Goal: Transaction & Acquisition: Purchase product/service

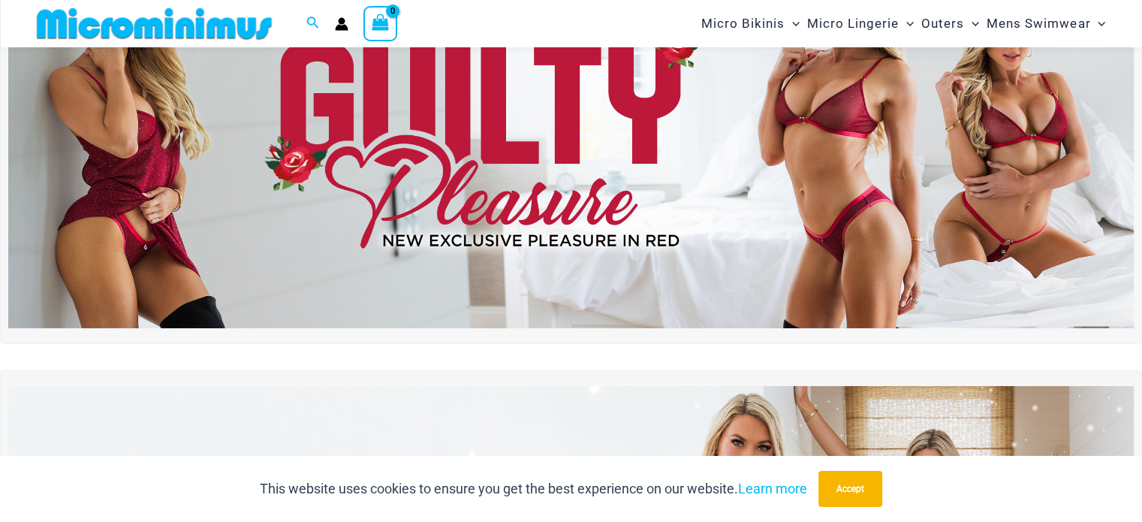
scroll to position [137, 0]
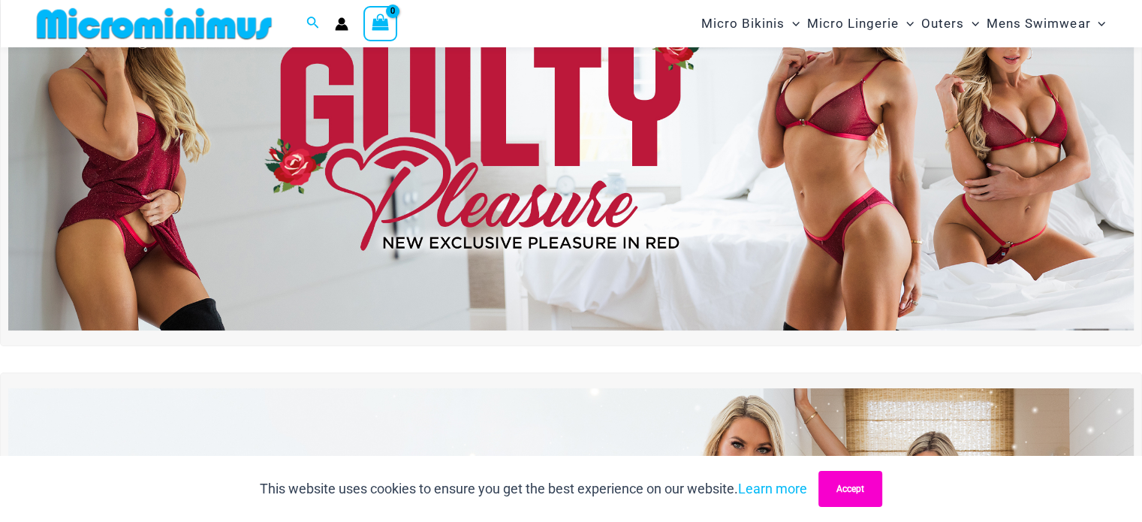
type input "**********"
click at [861, 485] on button "Accept" at bounding box center [851, 489] width 64 height 36
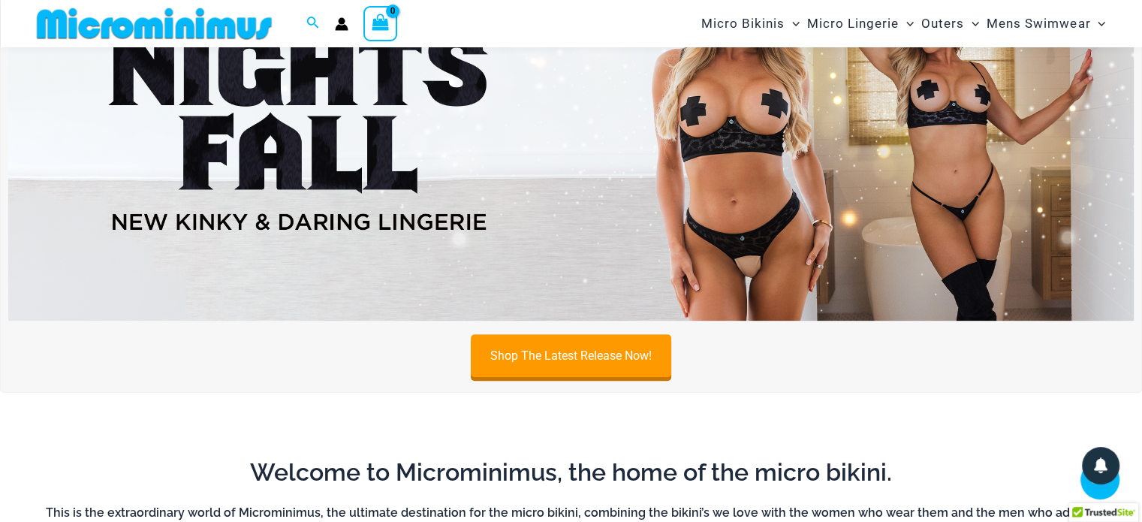
scroll to position [438, 0]
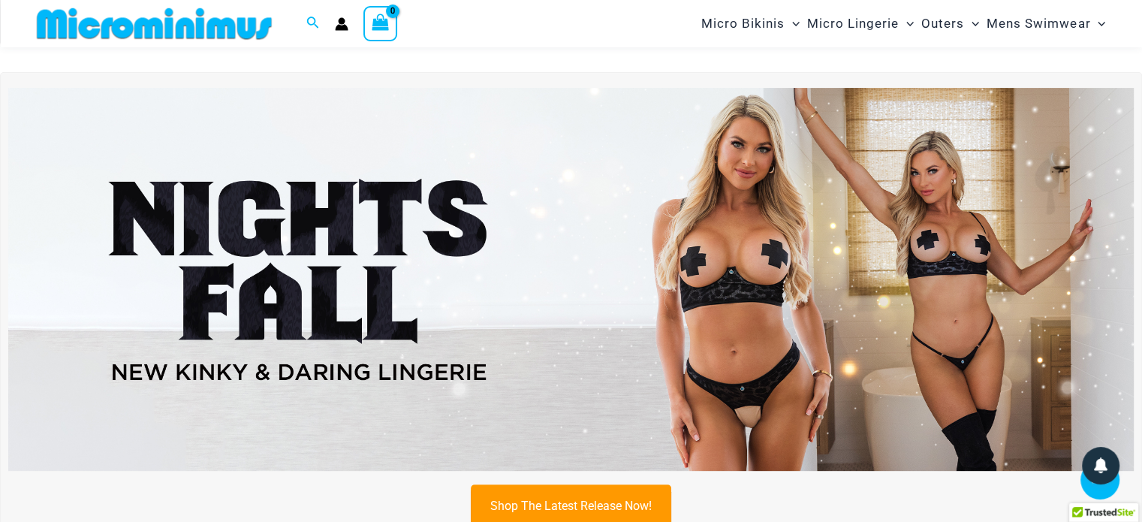
click at [780, 256] on img at bounding box center [571, 279] width 1126 height 382
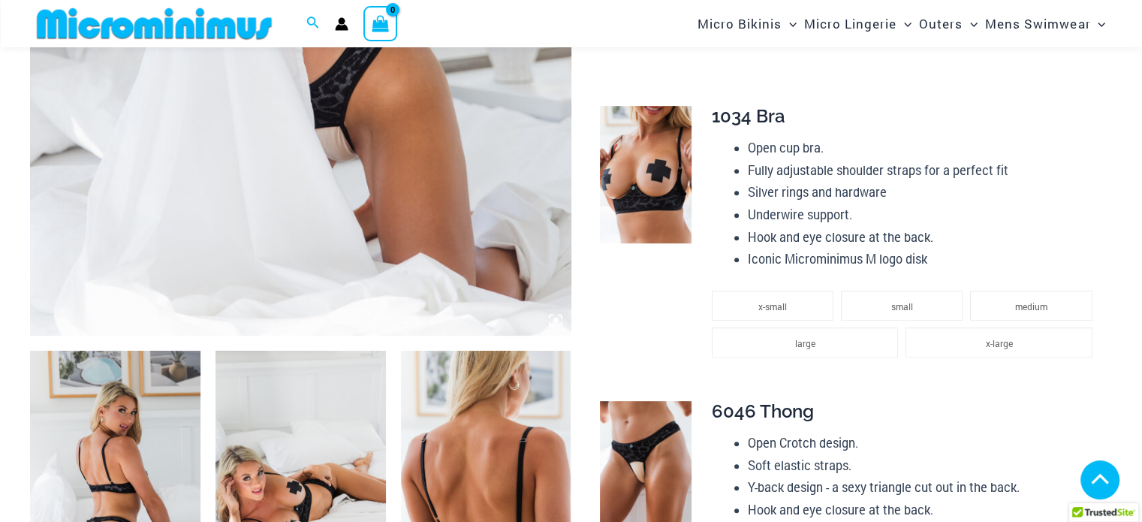
scroll to position [587, 0]
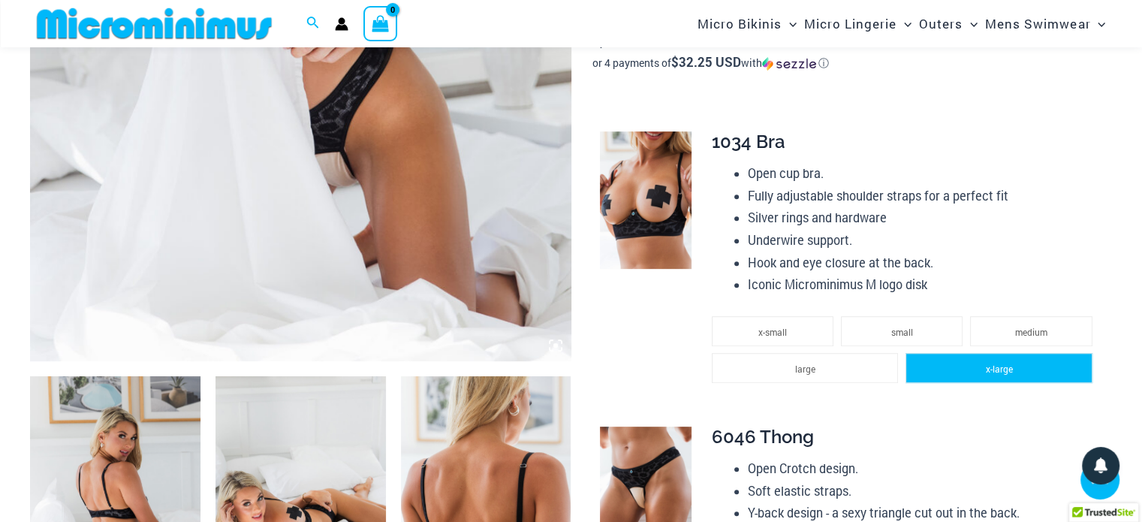
type input "**********"
click at [1006, 372] on span "x-large" at bounding box center [999, 369] width 27 height 12
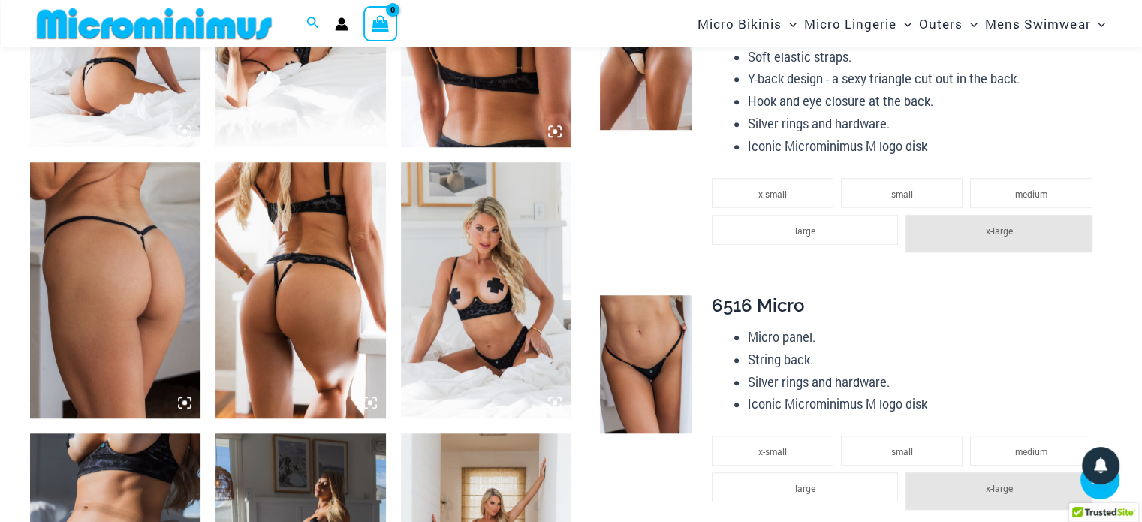
scroll to position [1188, 0]
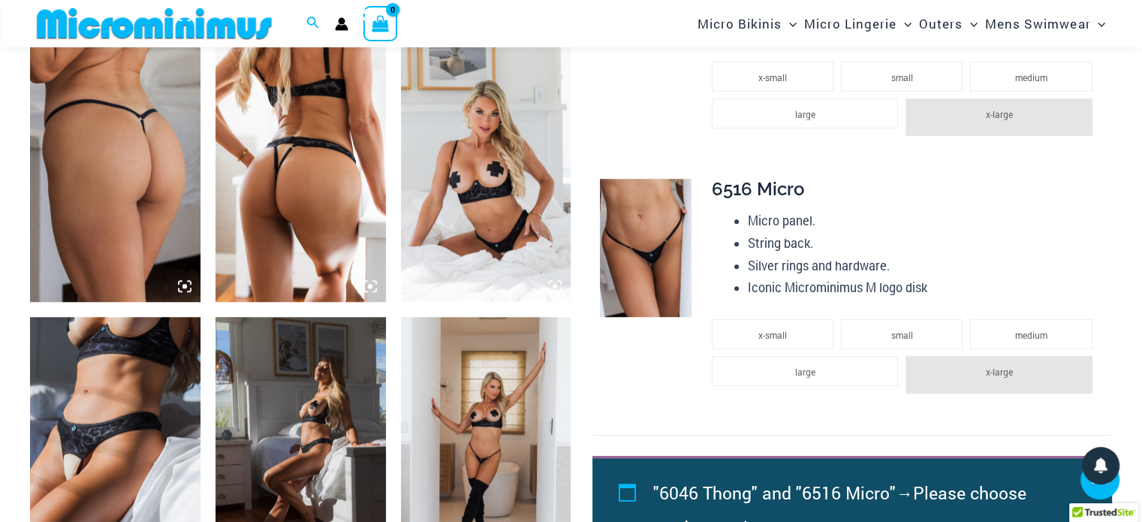
click at [316, 436] on img at bounding box center [301, 444] width 170 height 255
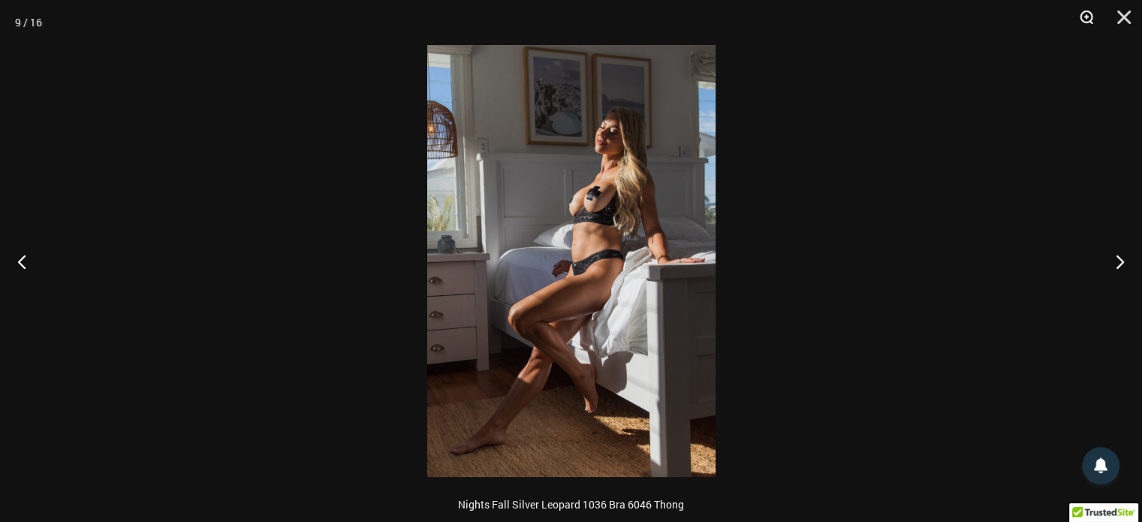
click at [1080, 17] on button "Zoom" at bounding box center [1082, 22] width 38 height 45
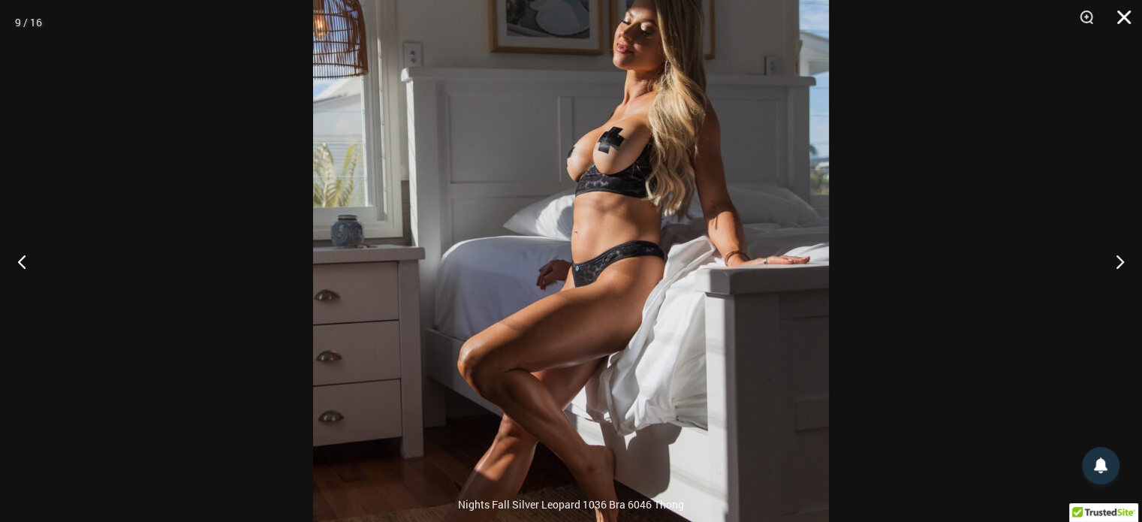
click at [1127, 14] on button "Close" at bounding box center [1119, 22] width 38 height 45
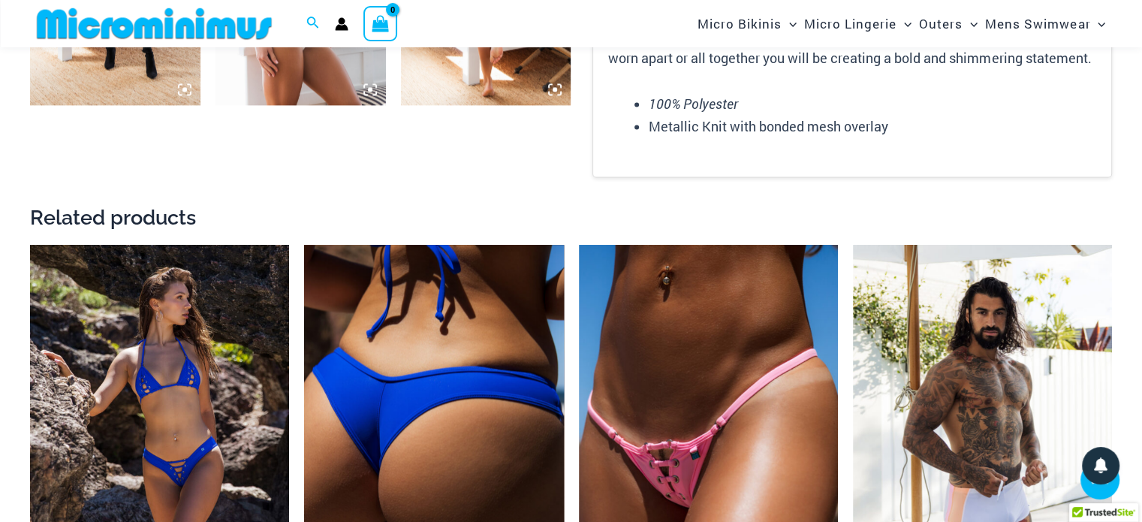
scroll to position [2014, 0]
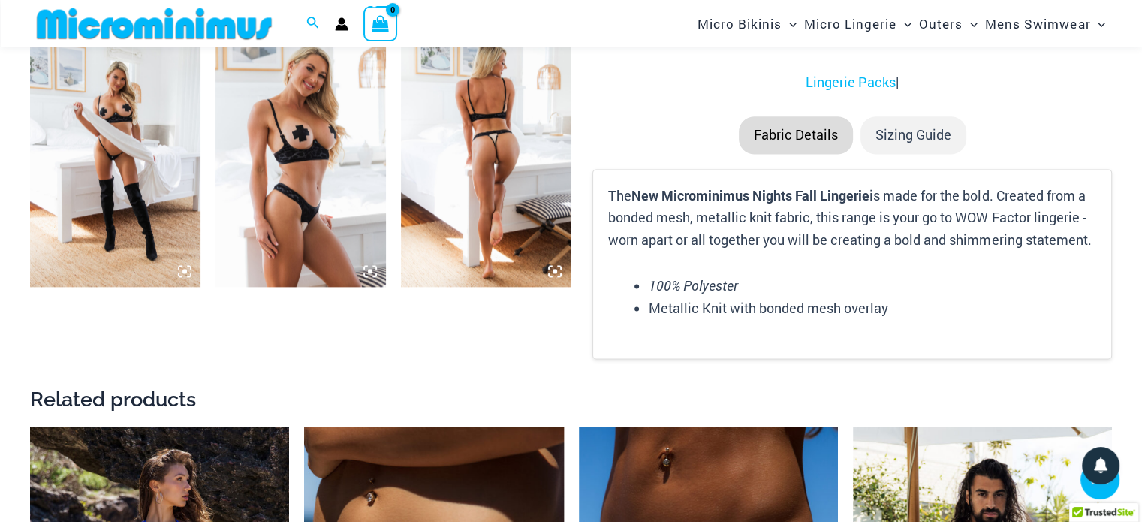
click at [501, 150] on img at bounding box center [486, 159] width 170 height 255
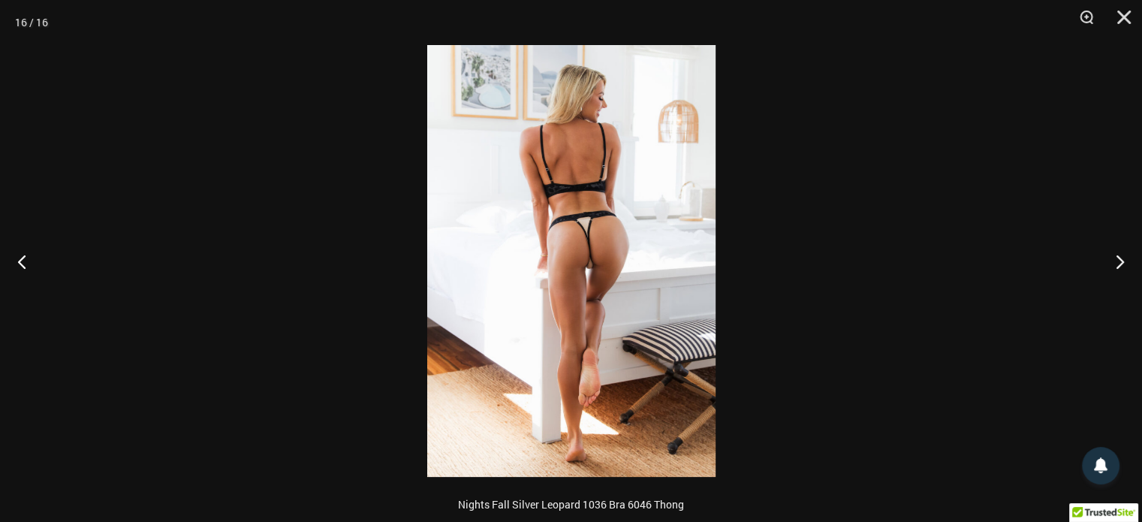
click at [581, 227] on img at bounding box center [571, 261] width 288 height 432
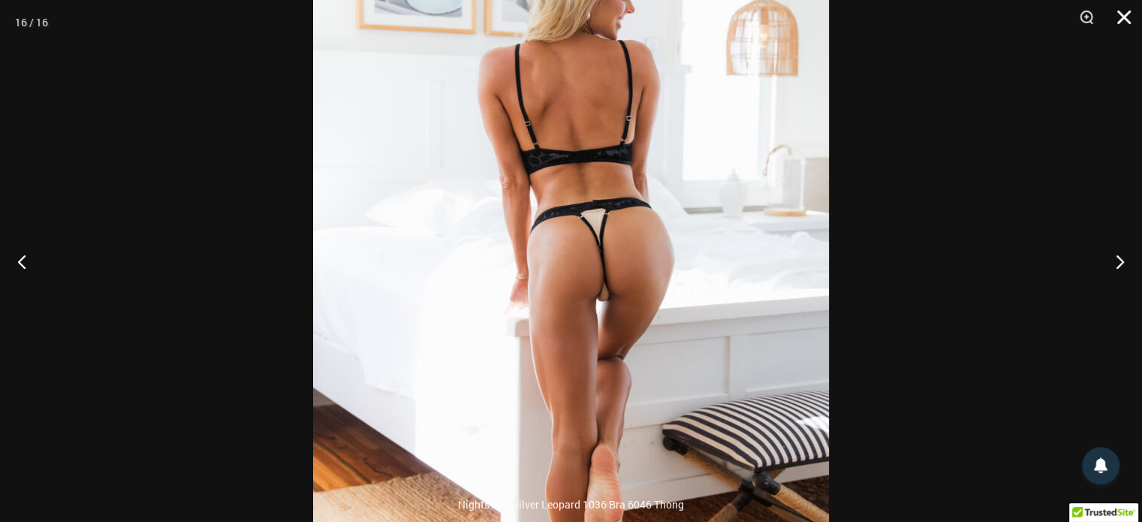
click at [1125, 17] on button "Close" at bounding box center [1119, 22] width 38 height 45
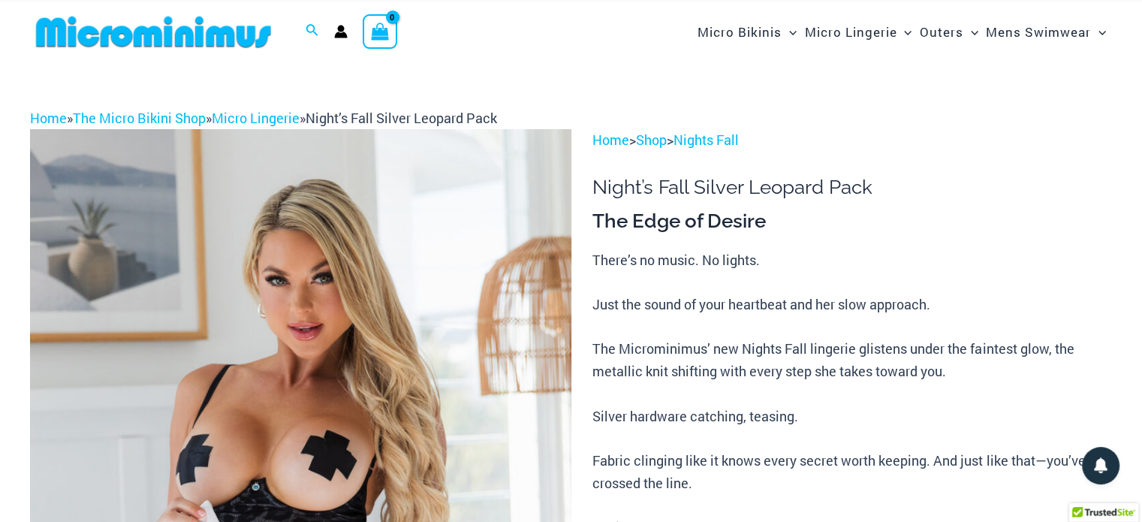
scroll to position [0, 0]
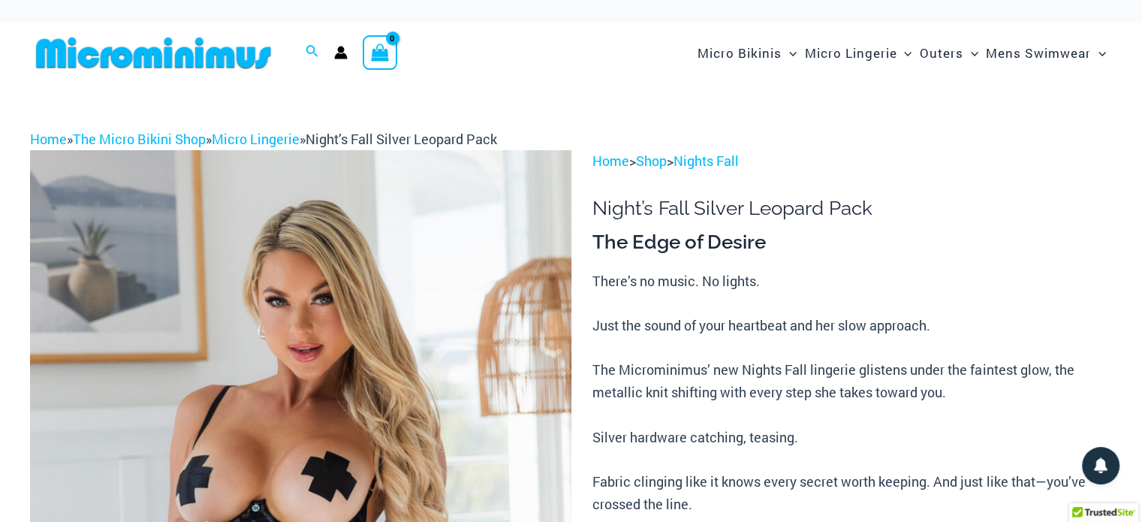
click at [155, 55] on img at bounding box center [153, 53] width 247 height 34
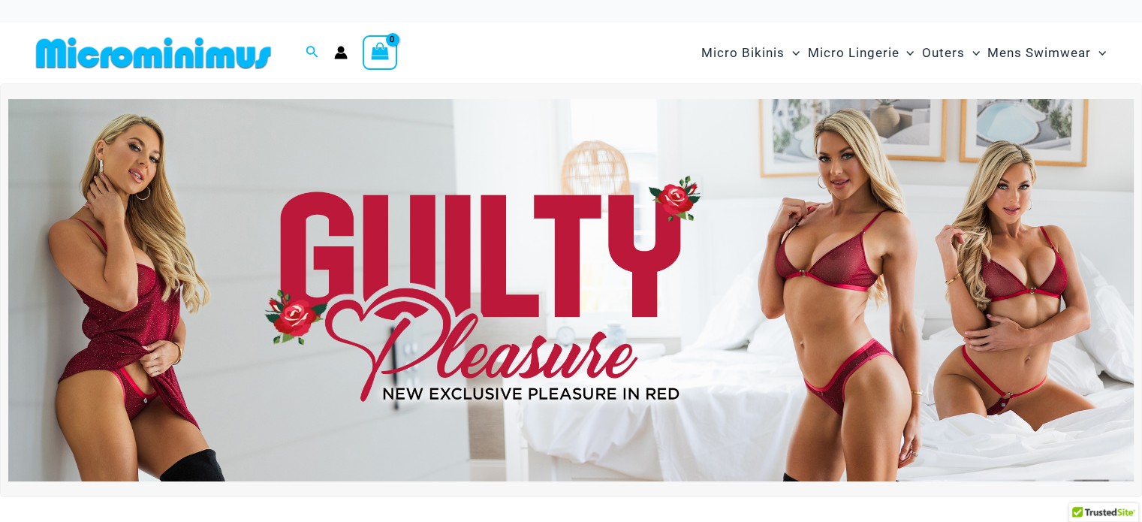
type input "**********"
click at [838, 155] on img at bounding box center [571, 290] width 1126 height 382
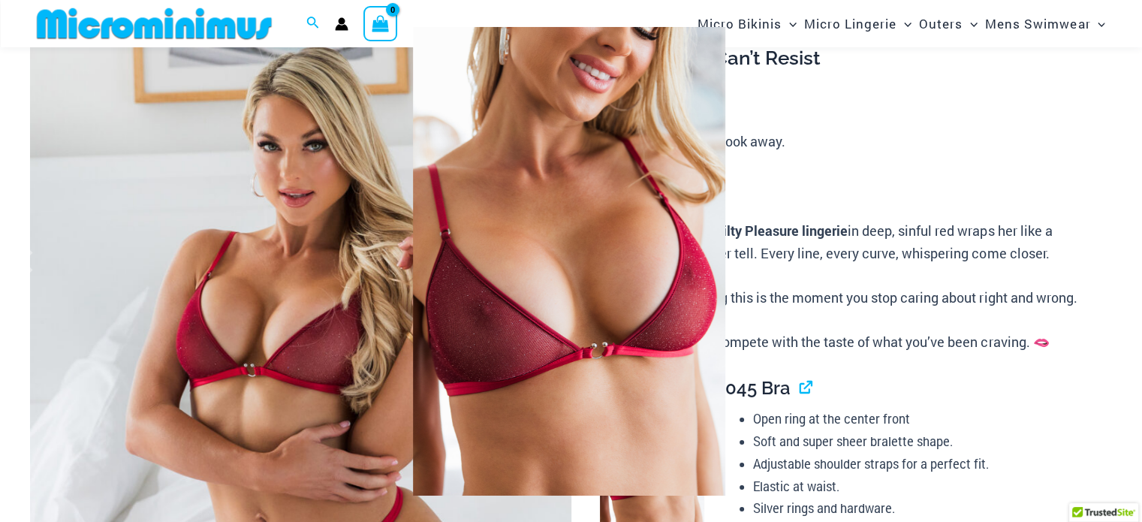
scroll to position [225, 0]
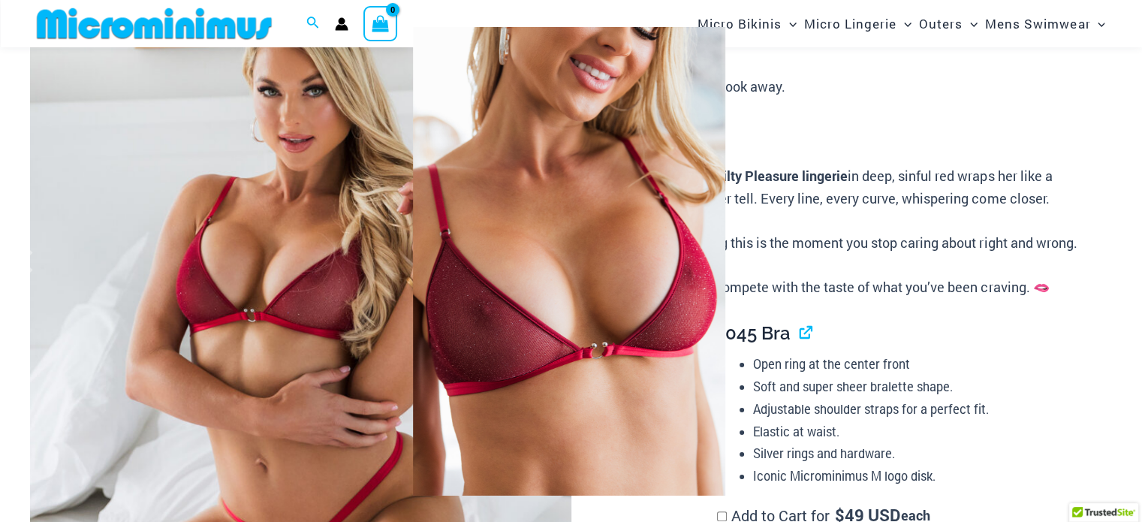
click at [985, 108] on div at bounding box center [571, 261] width 1142 height 522
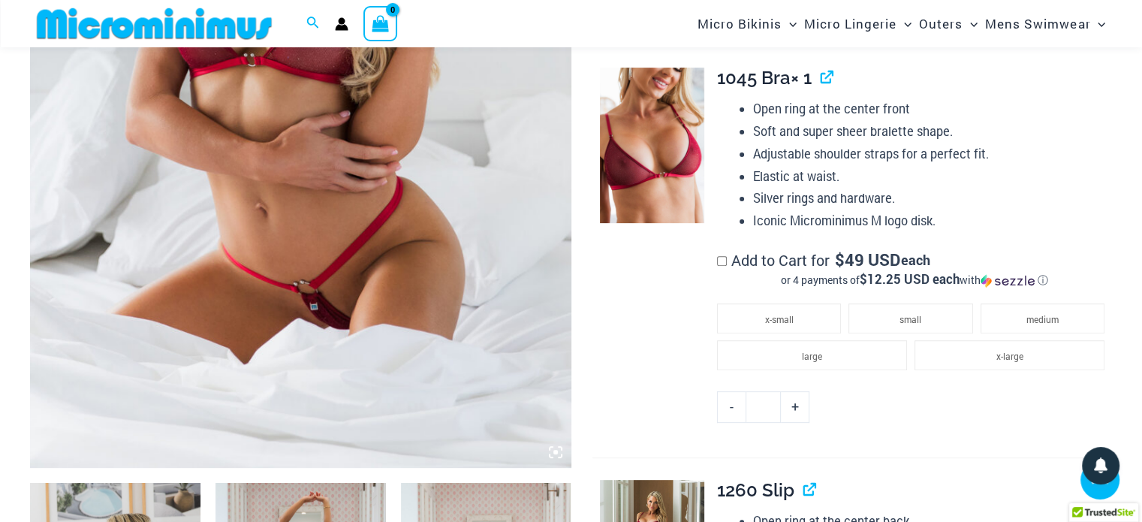
scroll to position [300, 0]
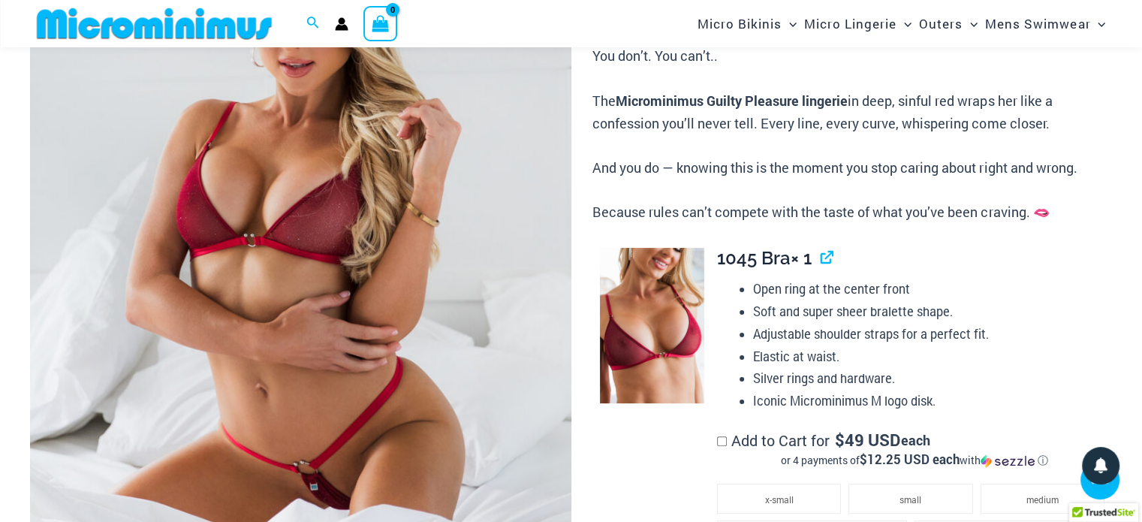
click at [168, 32] on img at bounding box center [154, 24] width 247 height 34
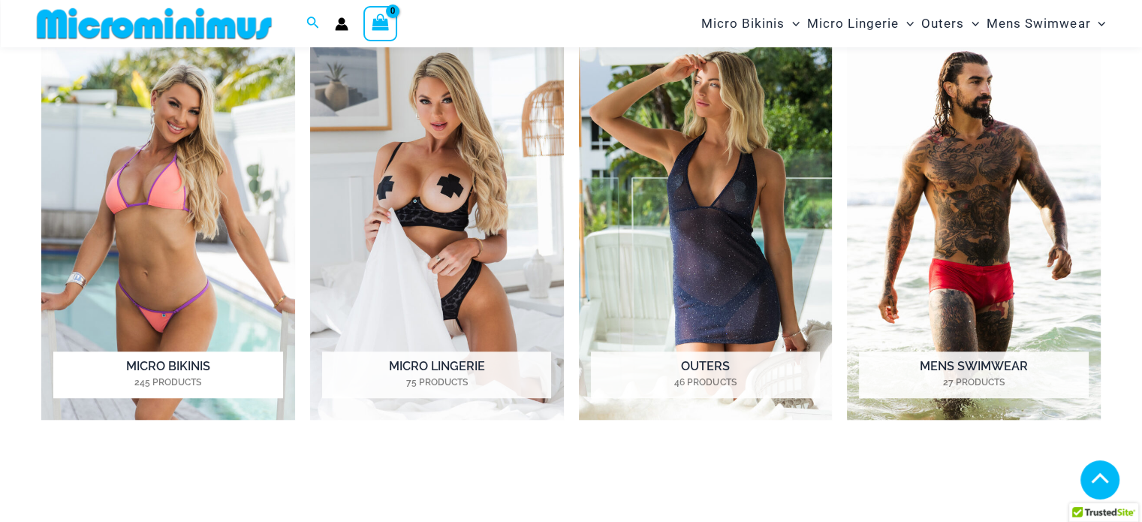
scroll to position [1264, 0]
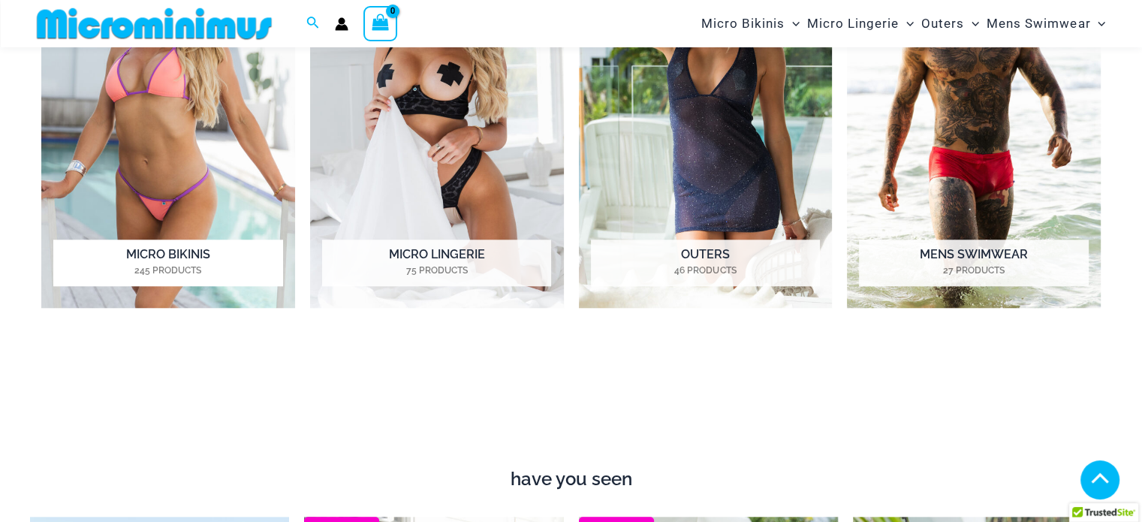
type input "**********"
click at [183, 92] on img "Visit product category Micro Bikinis" at bounding box center [168, 112] width 254 height 391
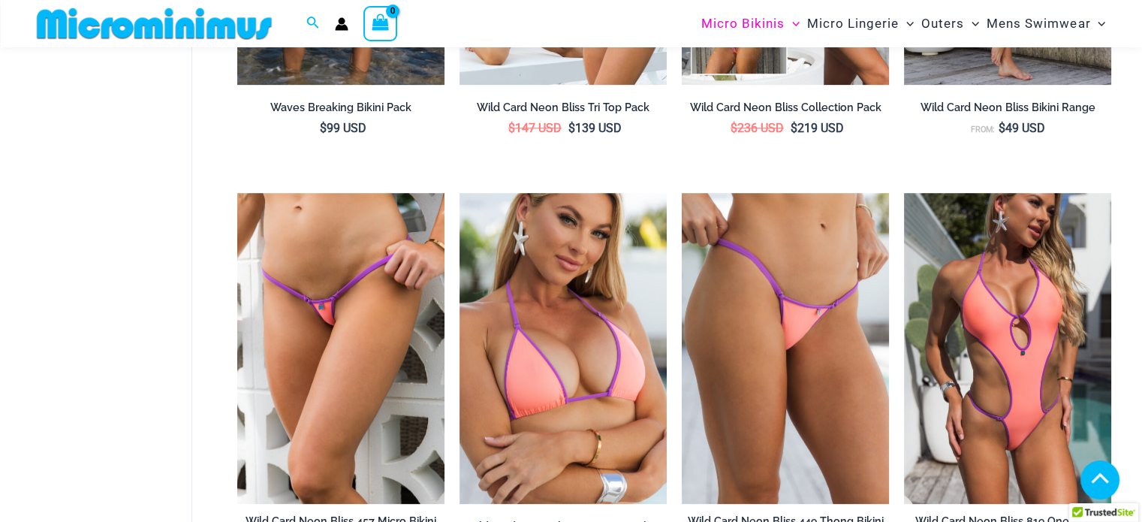
scroll to position [742, 0]
